Goal: Task Accomplishment & Management: Complete application form

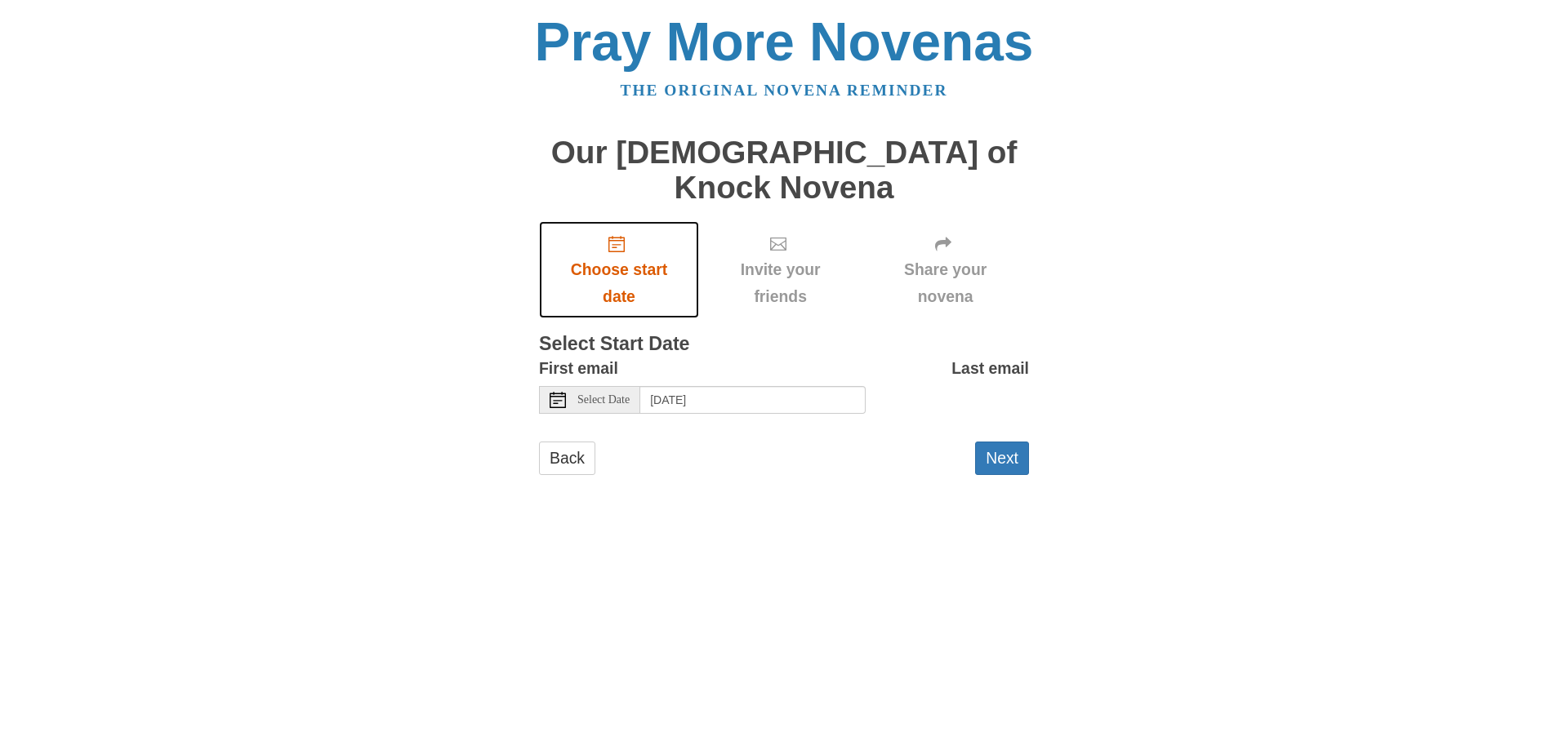
click at [615, 236] on icon "Choose start date" at bounding box center [616, 244] width 17 height 17
click at [564, 441] on link "Back" at bounding box center [567, 458] width 56 height 34
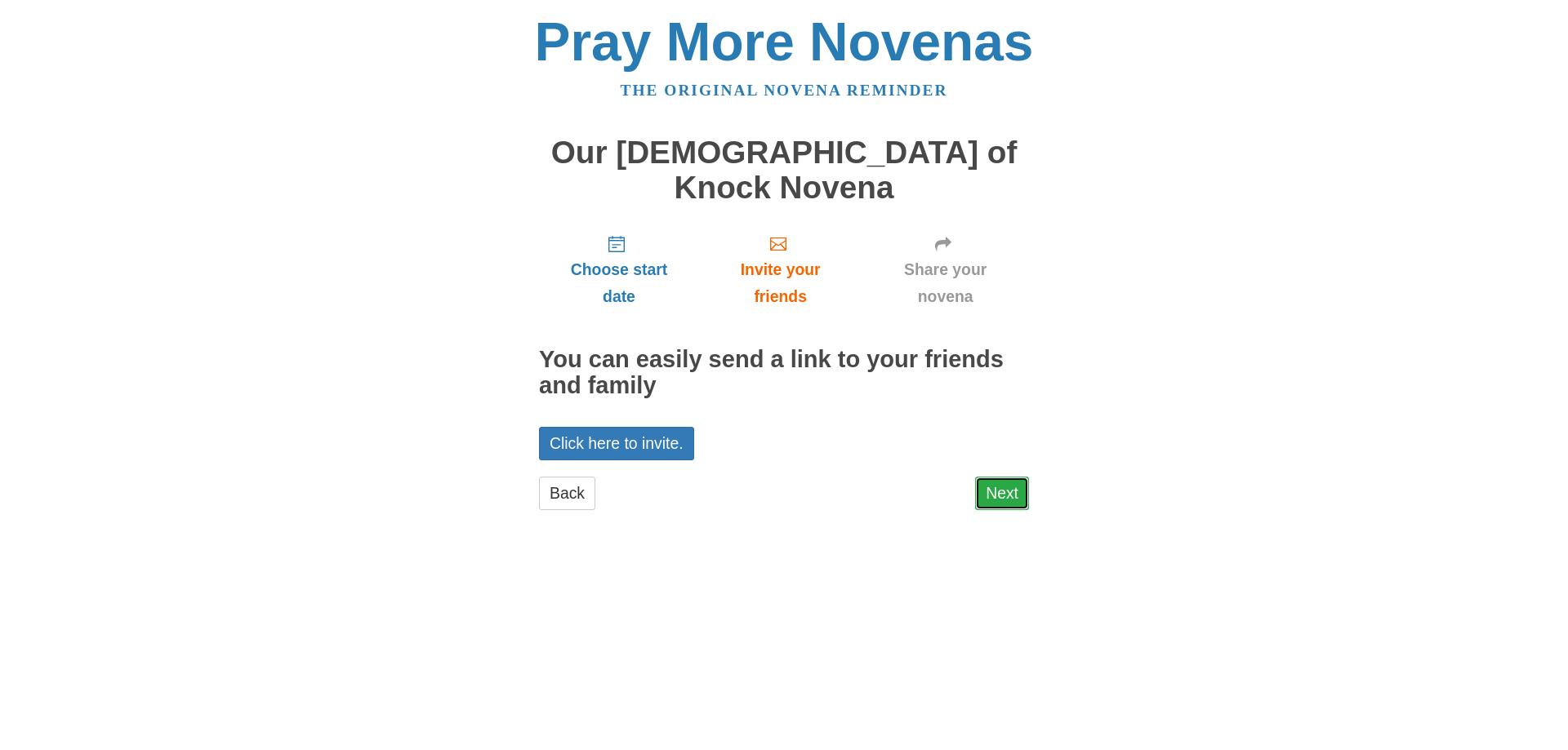
click at [1003, 477] on link "Next" at bounding box center [1002, 493] width 54 height 34
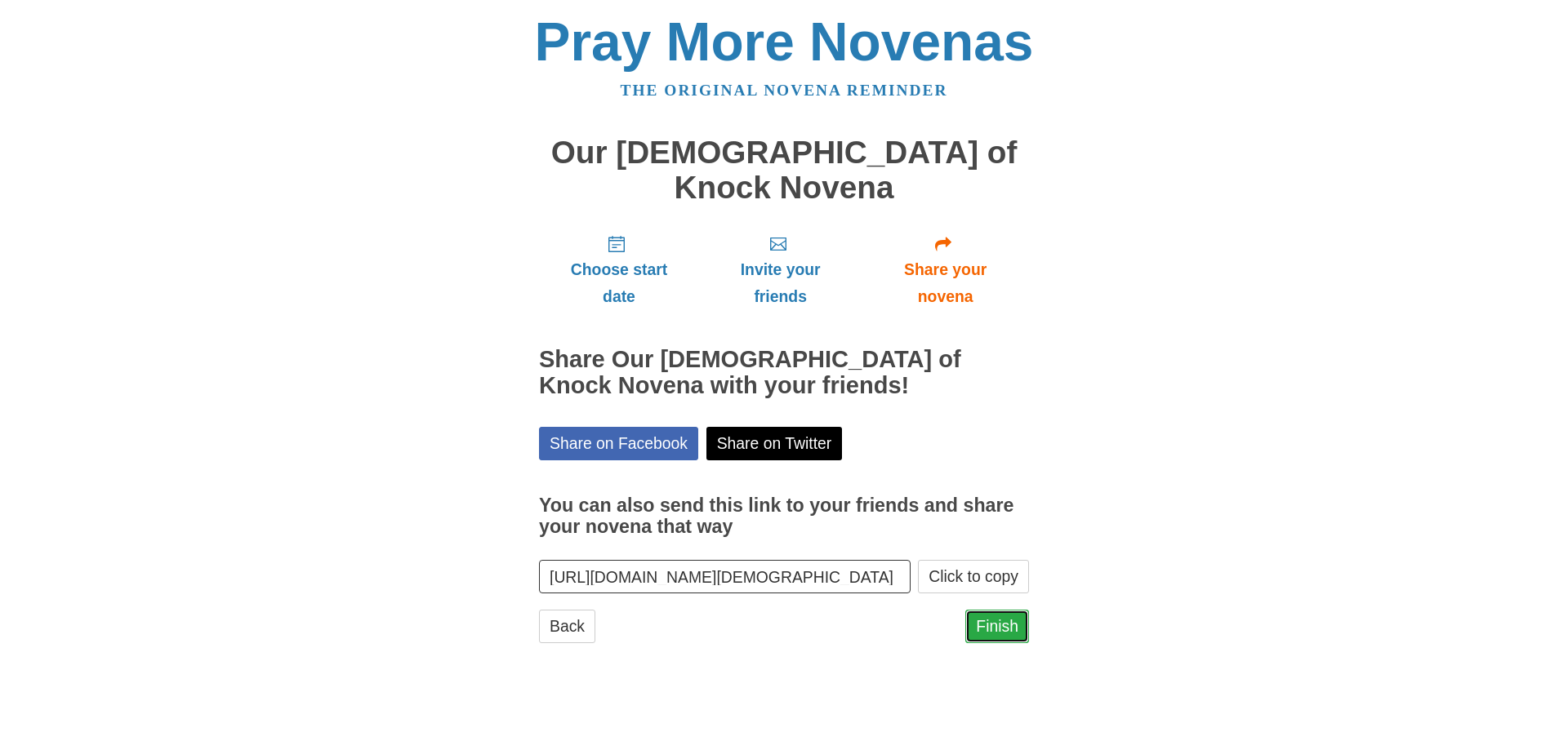
click at [1001, 610] on link "Finish" at bounding box center [997, 626] width 64 height 34
